Goal: Information Seeking & Learning: Learn about a topic

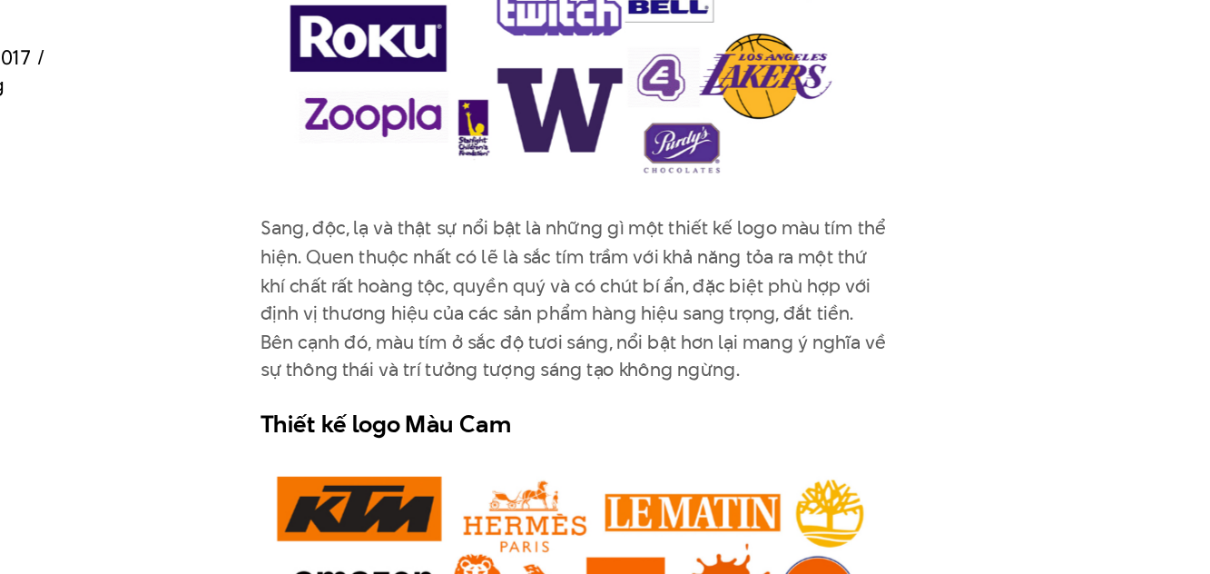
scroll to position [5406, 0]
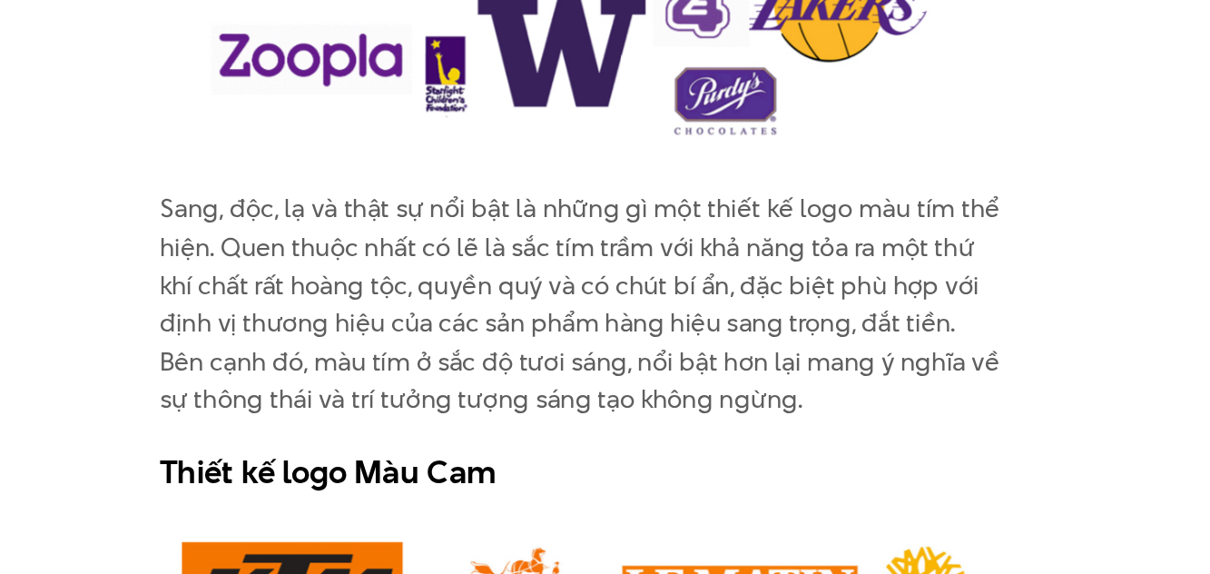
click at [589, 332] on p "Sang, độc, lạ và thật sự nổi bật là những gì một thiết kế logo màu tím thể hiện…" at bounding box center [605, 347] width 515 height 140
click at [595, 309] on p "Sang, độc, lạ và thật sự nổi bật là những gì một thiết kế logo màu tím thể hiện…" at bounding box center [605, 347] width 515 height 140
click at [580, 301] on p "Sang, độc, lạ và thật sự nổi bật là những gì một thiết kế logo màu tím thể hiện…" at bounding box center [605, 347] width 515 height 140
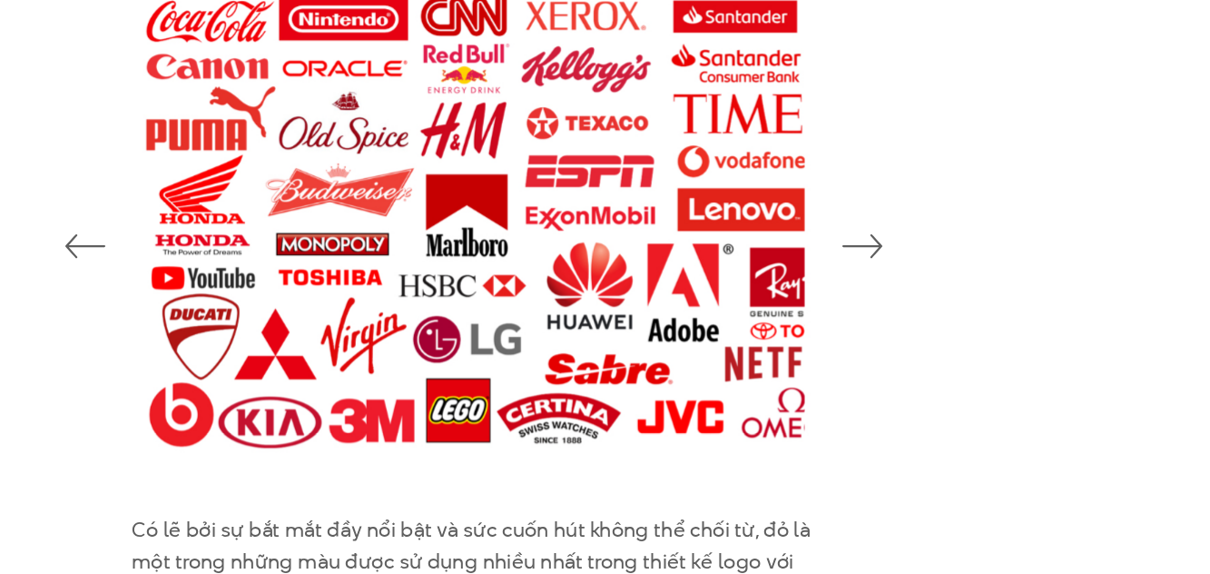
scroll to position [1501, 0]
